Goal: Task Accomplishment & Management: Complete application form

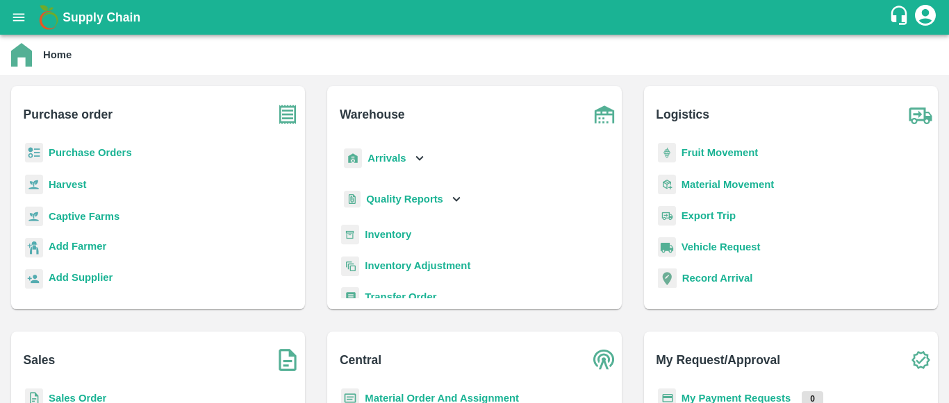
click at [72, 393] on b "Sales Order" at bounding box center [78, 398] width 58 height 11
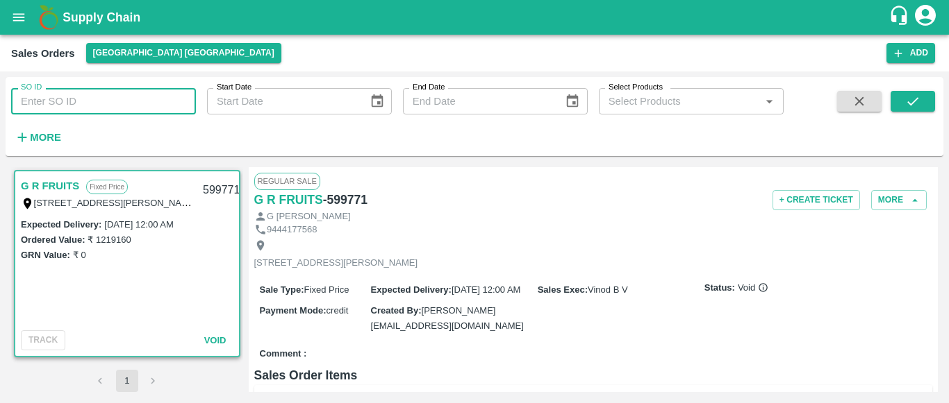
click at [137, 102] on input "SO ID" at bounding box center [103, 101] width 185 height 26
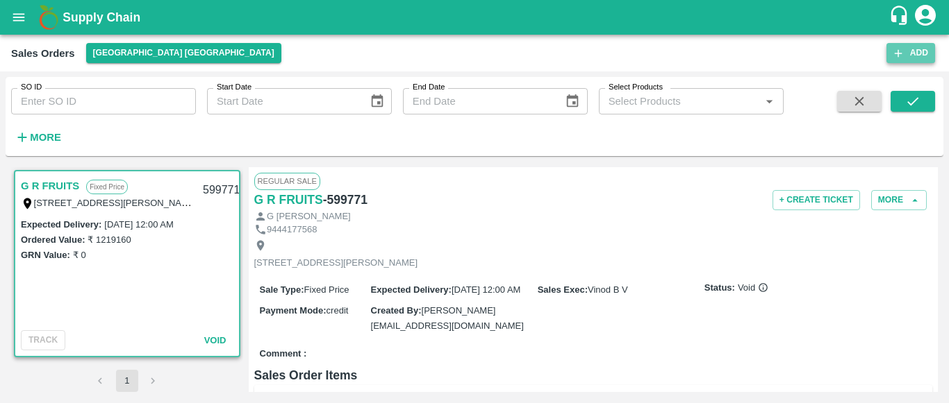
click at [912, 53] on button "Add" at bounding box center [910, 53] width 49 height 20
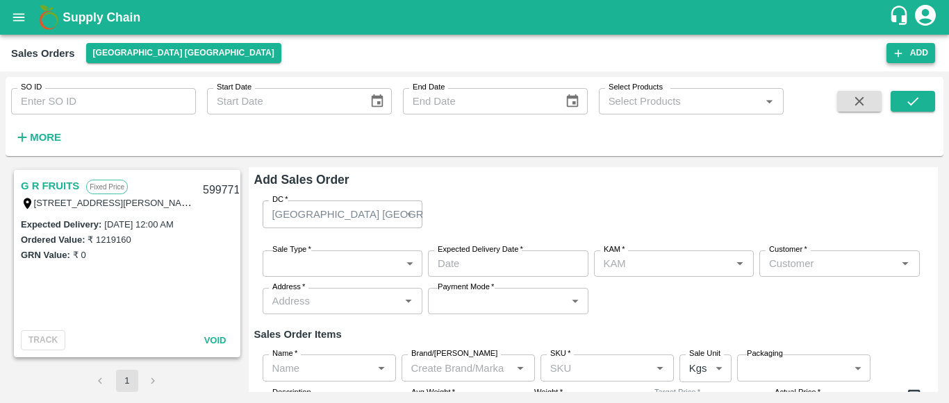
type input "Vinod B V"
click at [406, 217] on div "[GEOGRAPHIC_DATA] [GEOGRAPHIC_DATA]" at bounding box center [342, 214] width 160 height 27
click at [411, 213] on div "[GEOGRAPHIC_DATA] [GEOGRAPHIC_DATA]" at bounding box center [342, 214] width 160 height 27
click at [316, 265] on body "Supply Chain Sales Orders [GEOGRAPHIC_DATA] [GEOGRAPHIC_DATA] Add SO ID SO ID S…" at bounding box center [474, 201] width 949 height 403
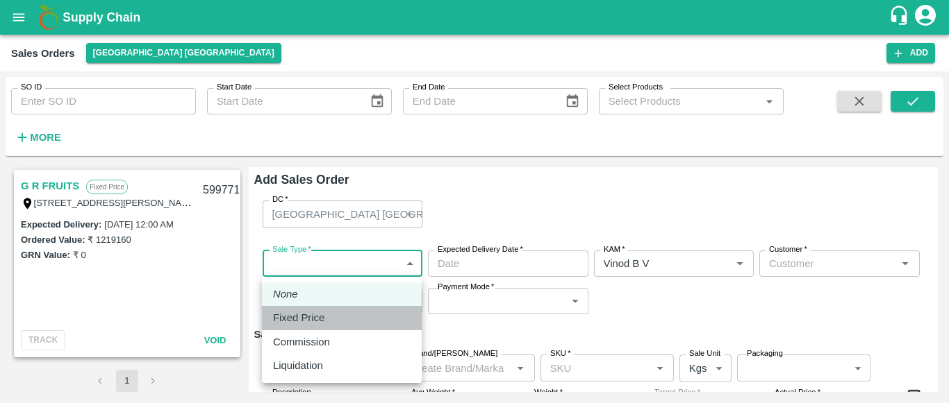
click at [311, 321] on p "Fixed Price" at bounding box center [298, 317] width 51 height 15
type input "1"
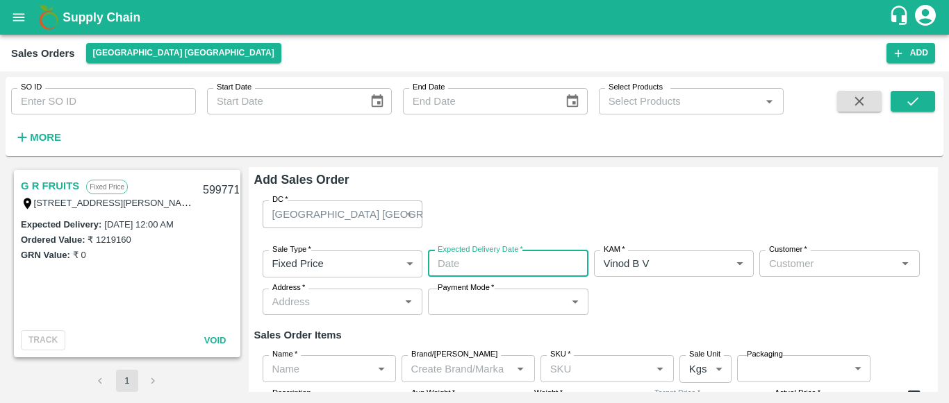
type input "DD/MM/YYYY hh:mm aa"
click at [482, 262] on input "DD/MM/YYYY hh:mm aa" at bounding box center [503, 264] width 151 height 26
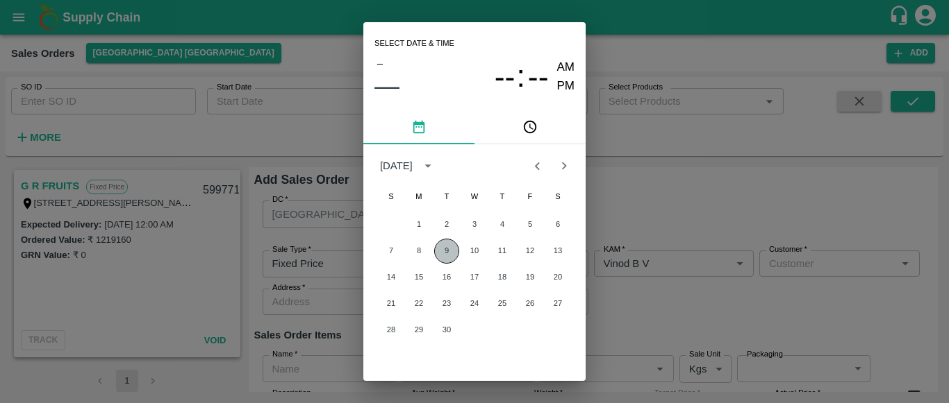
click at [450, 256] on button "9" at bounding box center [446, 251] width 25 height 25
type input "[DATE] 12:00 AM"
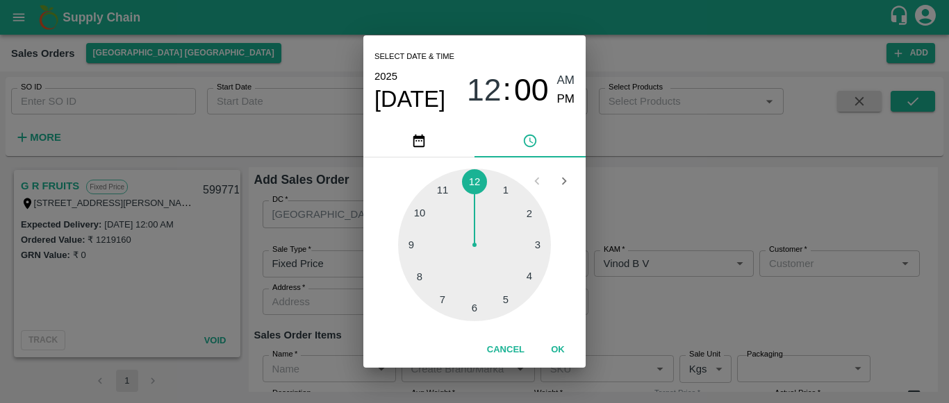
click at [558, 346] on button "OK" at bounding box center [557, 350] width 44 height 24
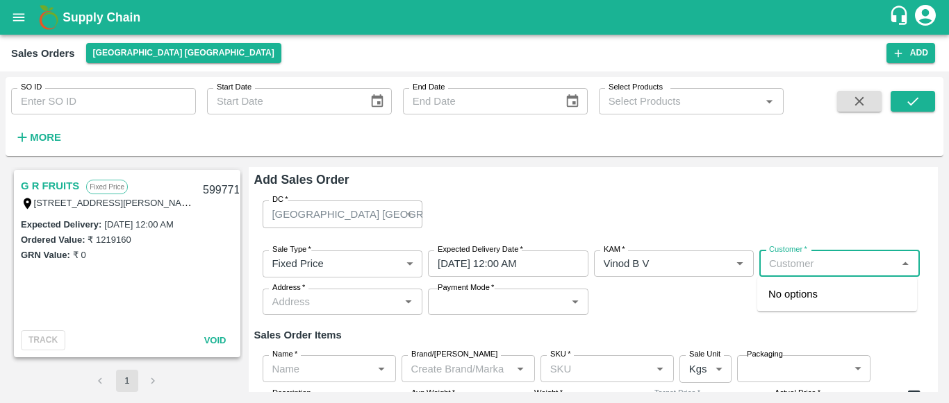
click at [789, 272] on input "Customer   *" at bounding box center [827, 264] width 129 height 18
type input "a"
type input "r"
click at [801, 298] on p "[PERSON_NAME] [PERSON_NAME]" at bounding box center [836, 302] width 137 height 31
type input "11252-[PERSON_NAME] [PERSON_NAME]"
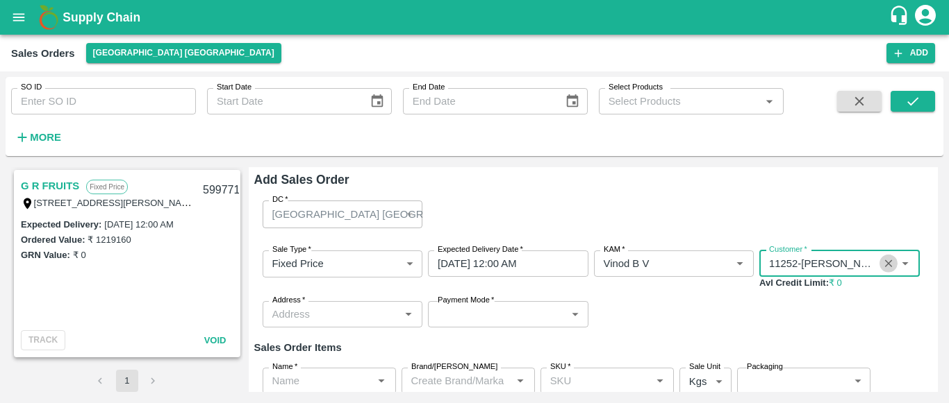
click at [883, 264] on icon "Clear" at bounding box center [888, 264] width 13 height 13
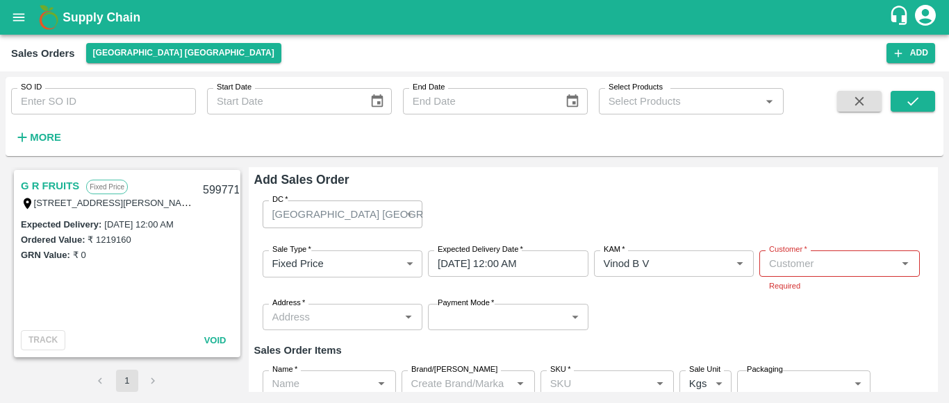
click at [663, 327] on div "DC   * [GEOGRAPHIC_DATA] [GEOGRAPHIC_DATA] 23 DC Sale Type   * Fixed Price 1 Sa…" at bounding box center [593, 326] width 678 height 272
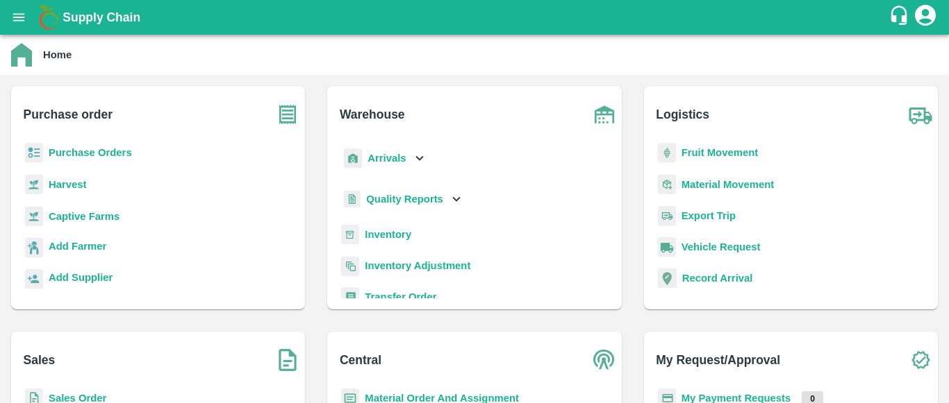
click at [114, 155] on b "Purchase Orders" at bounding box center [90, 152] width 83 height 11
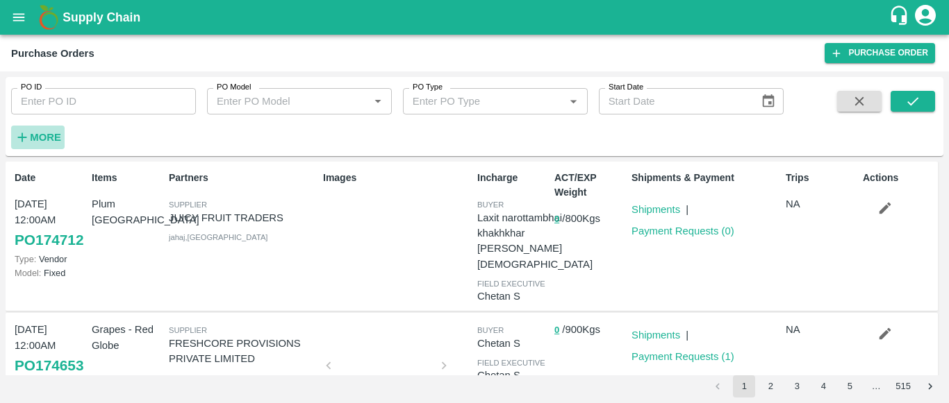
click at [40, 133] on strong "More" at bounding box center [45, 137] width 31 height 11
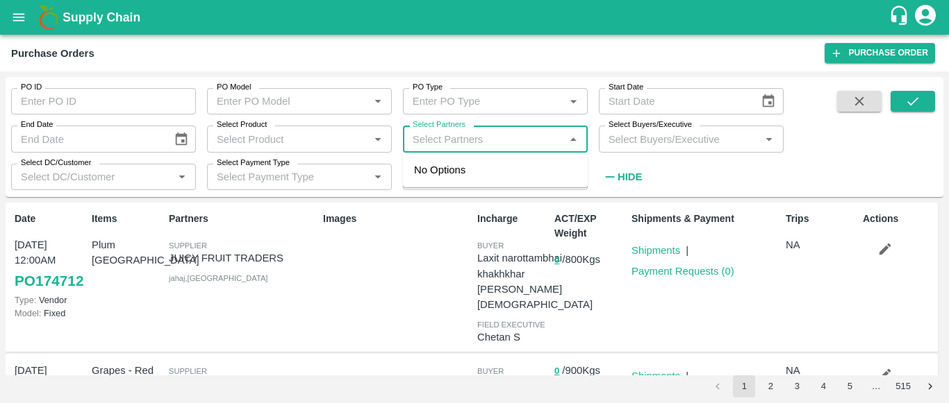
click at [445, 141] on input "Select Partners" at bounding box center [483, 139] width 153 height 18
type input "ssk"
click at [433, 177] on input "checkbox" at bounding box center [433, 178] width 28 height 28
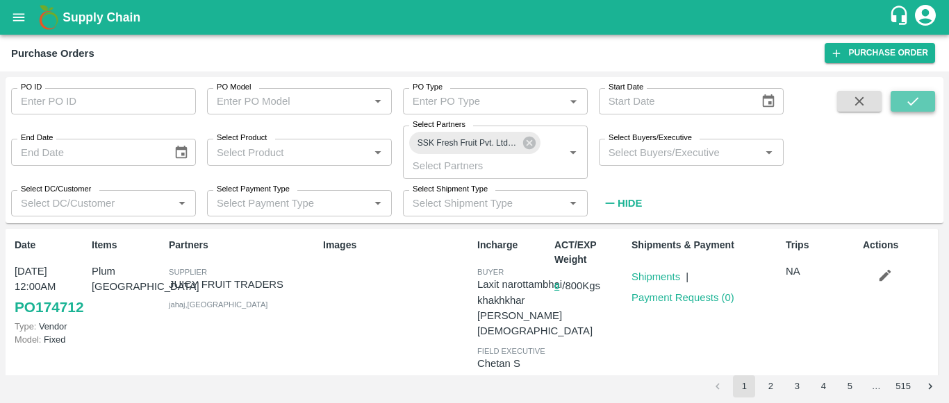
click at [908, 97] on icon "submit" at bounding box center [912, 101] width 15 height 15
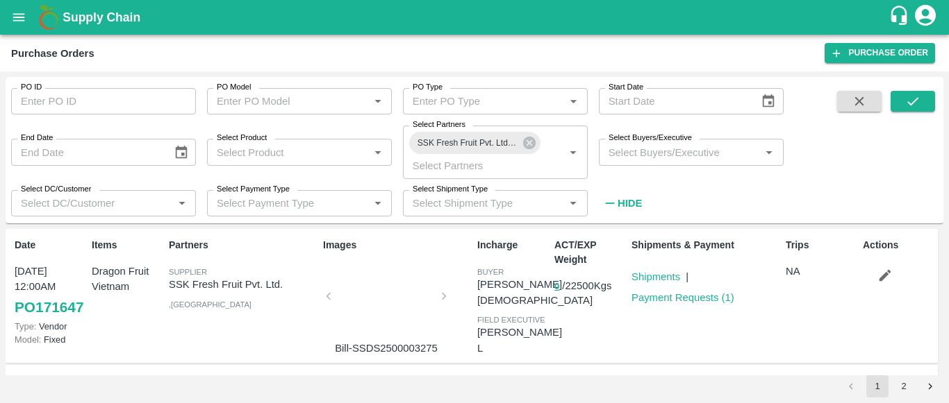
click at [395, 308] on div at bounding box center [386, 301] width 104 height 74
